Goal: Transaction & Acquisition: Purchase product/service

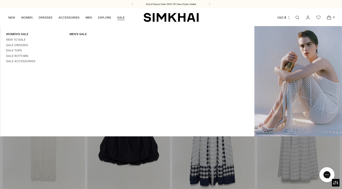
click at [121, 16] on link "SALE" at bounding box center [121, 17] width 8 height 11
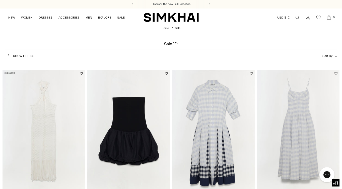
click at [26, 55] on span "Show Filters" at bounding box center [23, 56] width 21 height 4
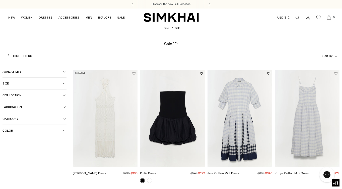
click at [30, 75] on button "Availability" at bounding box center [35, 72] width 64 height 12
click at [14, 80] on span "In stock" at bounding box center [14, 81] width 14 height 5
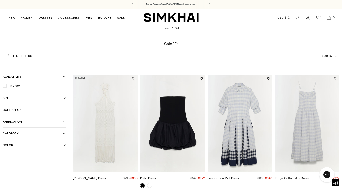
click at [16, 97] on span "Size" at bounding box center [33, 98] width 60 height 4
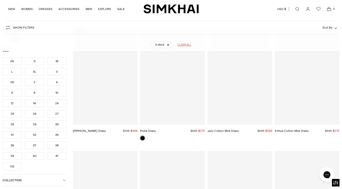
scroll to position [37, 0]
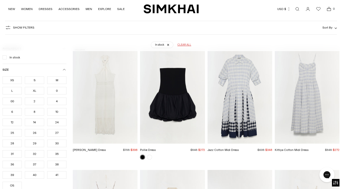
click at [16, 82] on div "XS" at bounding box center [12, 81] width 19 height 8
click at [31, 82] on div "S" at bounding box center [34, 81] width 19 height 8
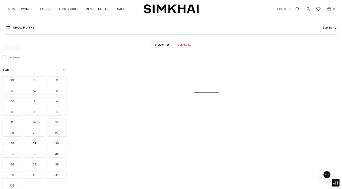
click at [53, 94] on div "0" at bounding box center [56, 91] width 19 height 8
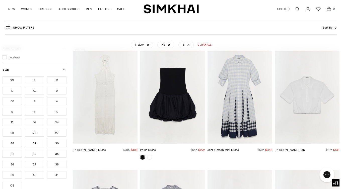
click at [44, 102] on ul "XS S M L XL 0 00 2 4 6 8 10 12 14 24 25 26 27 28 29 30" at bounding box center [35, 133] width 64 height 113
click at [55, 93] on div "0" at bounding box center [56, 91] width 19 height 8
click at [39, 101] on div "2" at bounding box center [34, 102] width 19 height 8
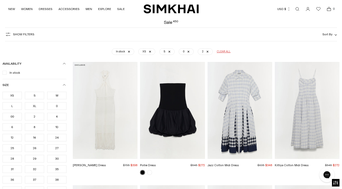
scroll to position [17, 0]
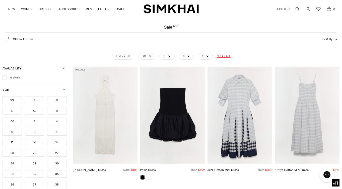
click at [65, 69] on icon "button" at bounding box center [64, 68] width 3 height 3
click at [64, 80] on icon "button" at bounding box center [64, 80] width 3 height 3
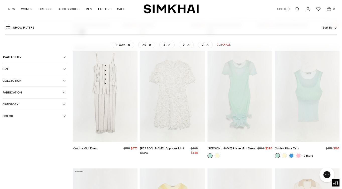
scroll to position [1512, 0]
click at [218, 154] on link at bounding box center [217, 155] width 5 height 5
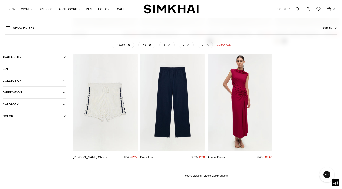
scroll to position [9084, 0]
click at [0, 0] on img "Bristol Pant" at bounding box center [0, 0] width 0 height 0
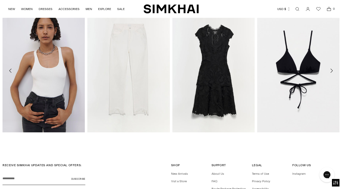
scroll to position [557, 0]
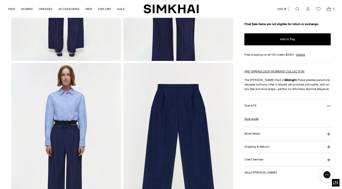
scroll to position [308, 0]
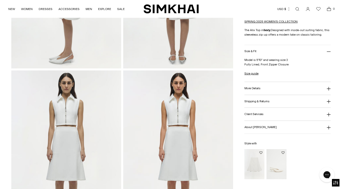
scroll to position [302, 0]
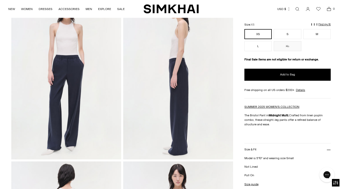
scroll to position [43, 0]
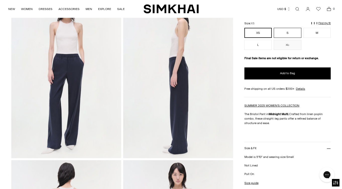
click at [288, 33] on button "S" at bounding box center [287, 33] width 27 height 10
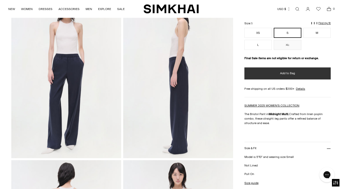
click at [271, 72] on button "Add to Bag" at bounding box center [287, 74] width 86 height 12
